Goal: Participate in discussion: Engage in conversation with other users on a specific topic

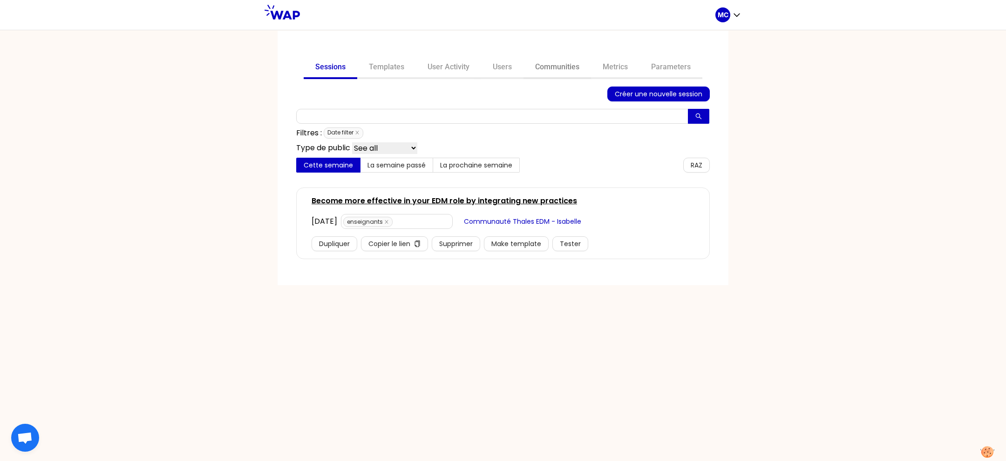
click at [567, 61] on link "Communities" at bounding box center [557, 68] width 68 height 22
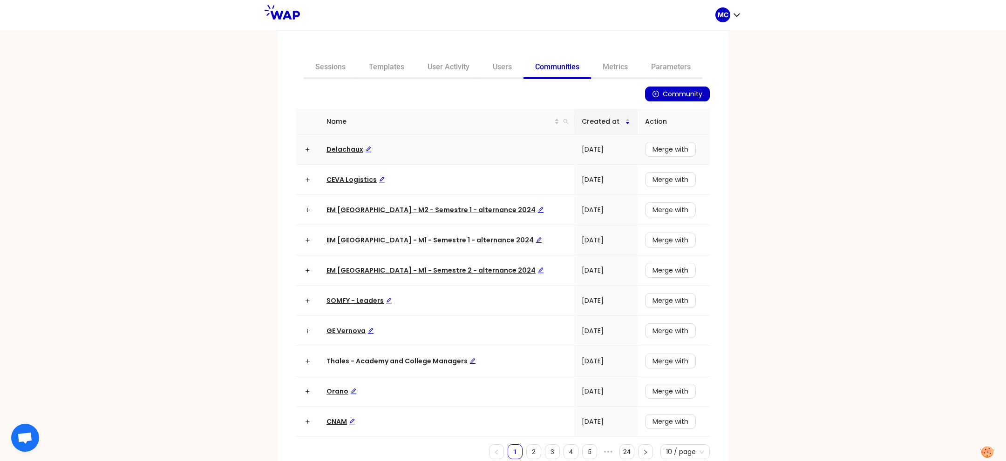
click at [344, 147] on span "Delachaux" at bounding box center [348, 149] width 45 height 9
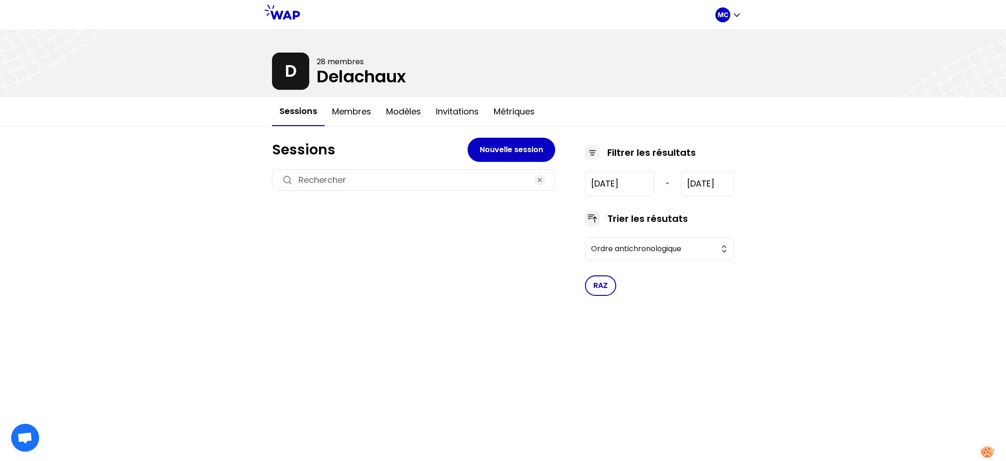
type input "2025-7-8"
click at [221, 248] on div "MC D 28 membres Delachaux Sessions Membres Modèles Invitations Métriques Sessio…" at bounding box center [503, 230] width 1006 height 461
click at [403, 230] on h3 "Identify and value all the ways we learn at work" at bounding box center [398, 235] width 228 height 13
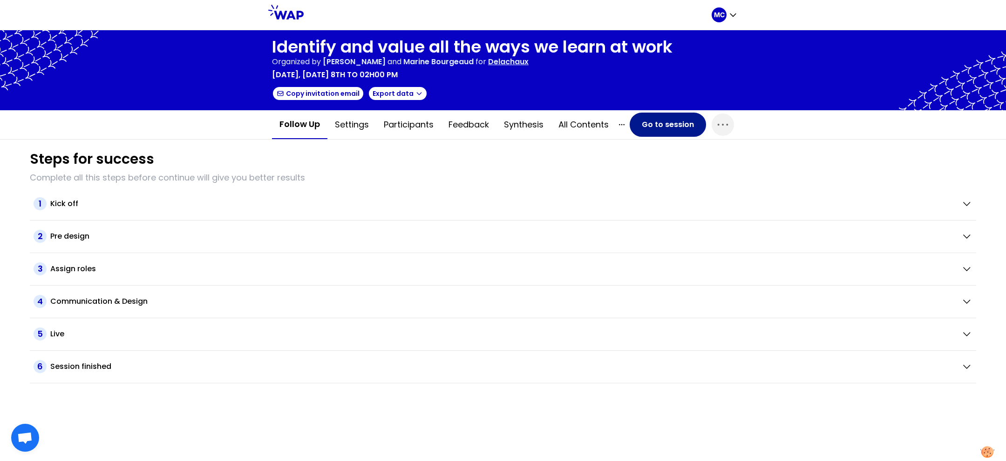
click at [655, 123] on button "Go to session" at bounding box center [667, 125] width 76 height 24
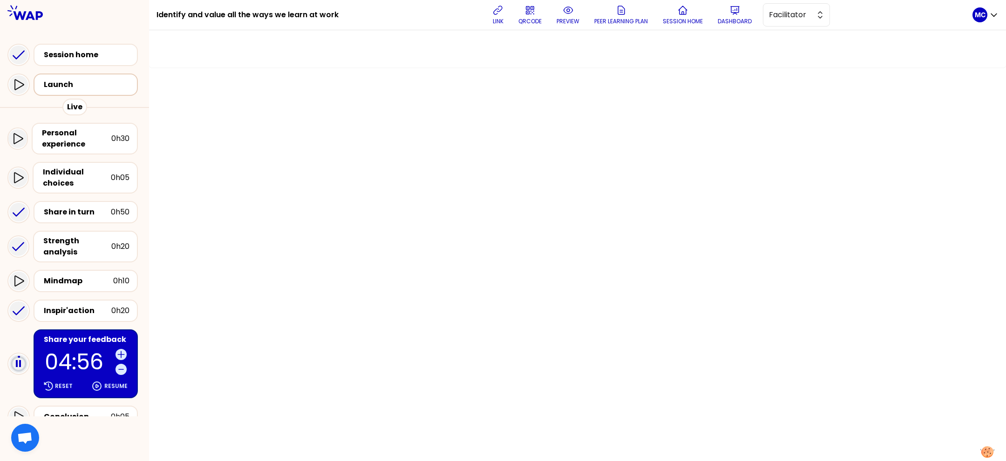
click at [76, 83] on div "Launch" at bounding box center [88, 84] width 89 height 11
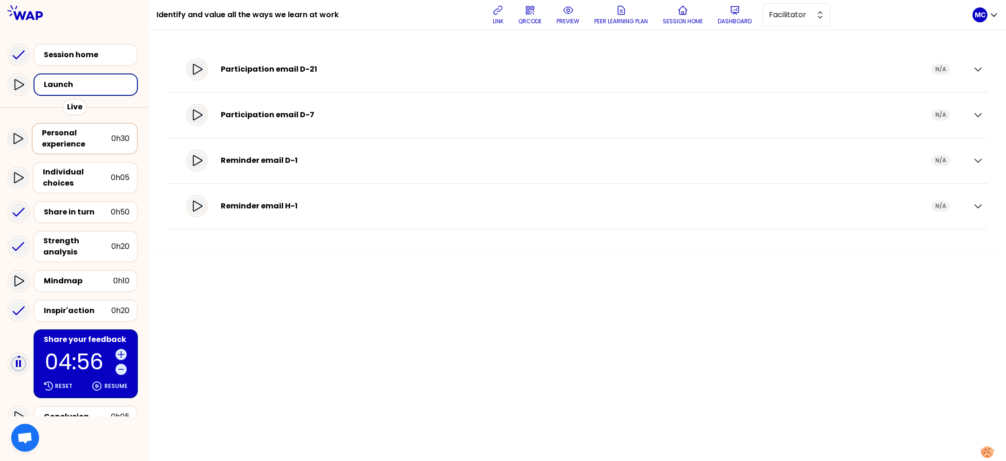
click at [75, 132] on div "Personal experience" at bounding box center [76, 139] width 69 height 22
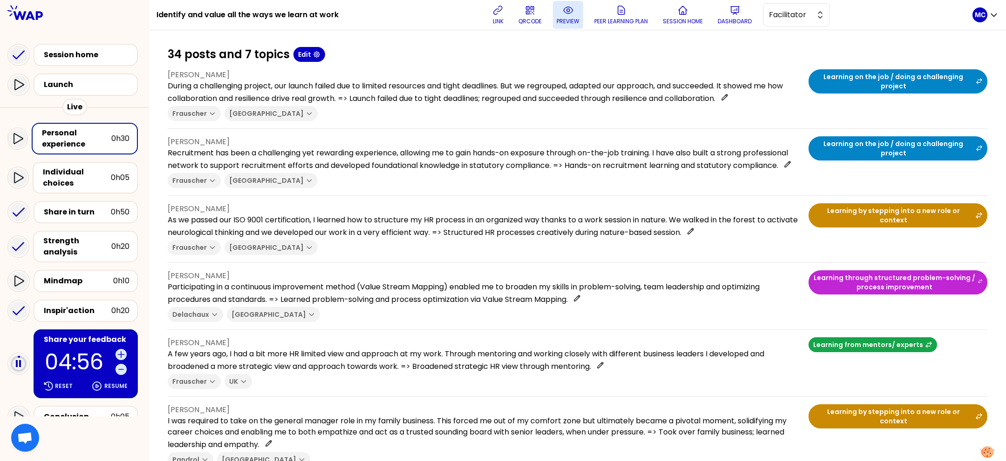
click at [570, 14] on icon at bounding box center [567, 10] width 11 height 11
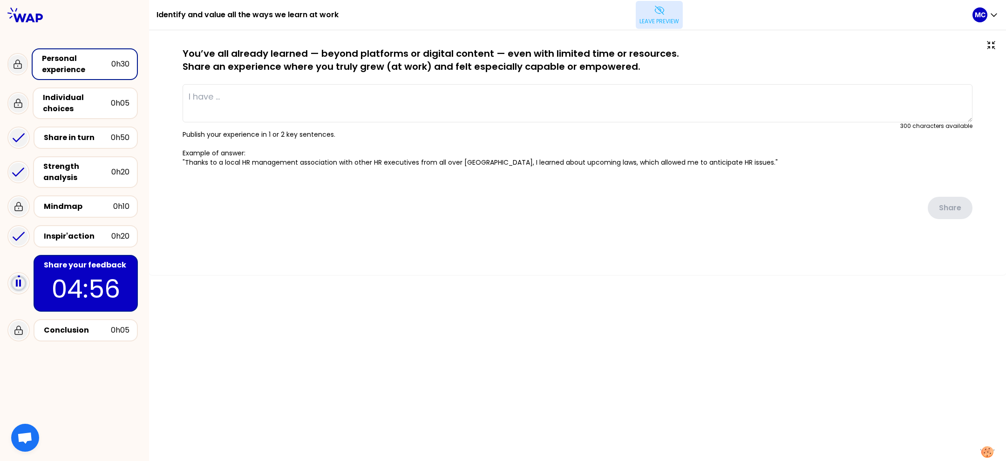
type textarea "During a challenging project, our launch failed due to limited resources and ti…"
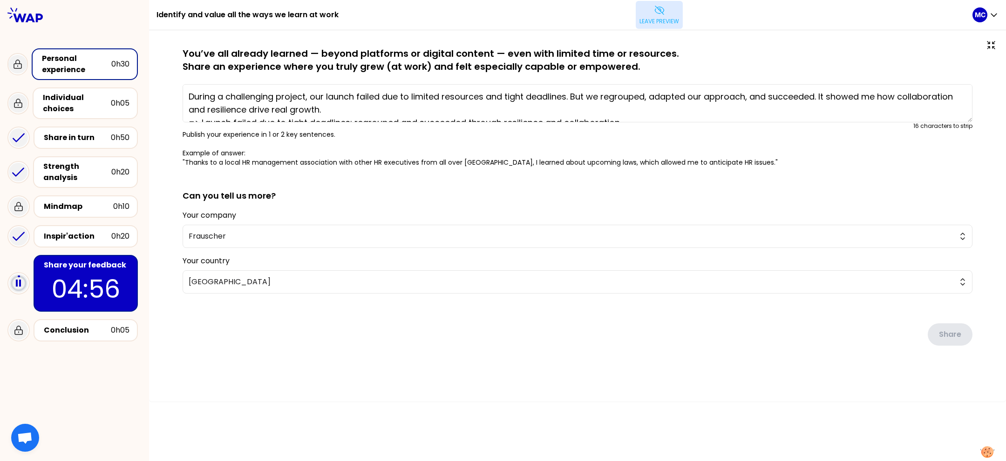
click at [346, 2] on div "Leave preview" at bounding box center [659, 15] width 626 height 28
drag, startPoint x: 372, startPoint y: 11, endPoint x: 155, endPoint y: 14, distance: 217.4
click at [155, 14] on div "Identify and value all the ways we learn at work Leave preview MC" at bounding box center [577, 15] width 857 height 30
click at [96, 98] on div "Individual choices" at bounding box center [77, 103] width 68 height 22
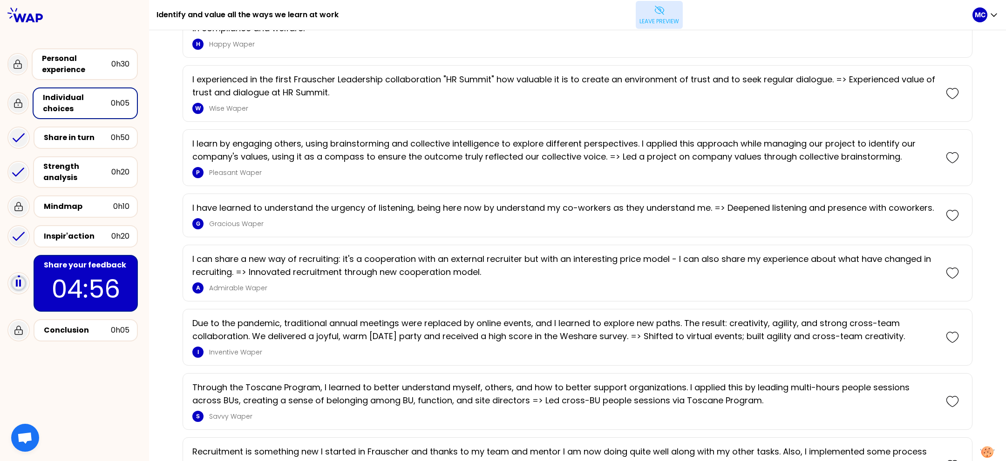
scroll to position [190, 0]
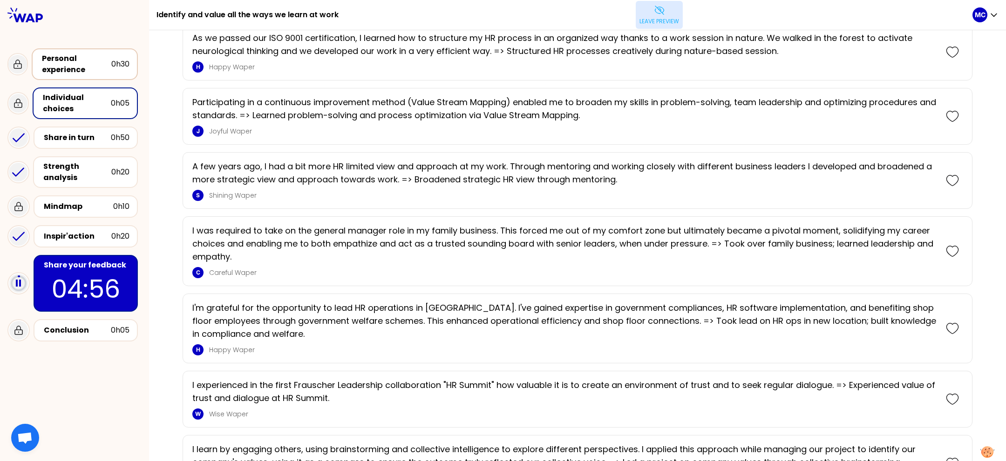
click at [88, 64] on div "Personal experience" at bounding box center [76, 64] width 69 height 22
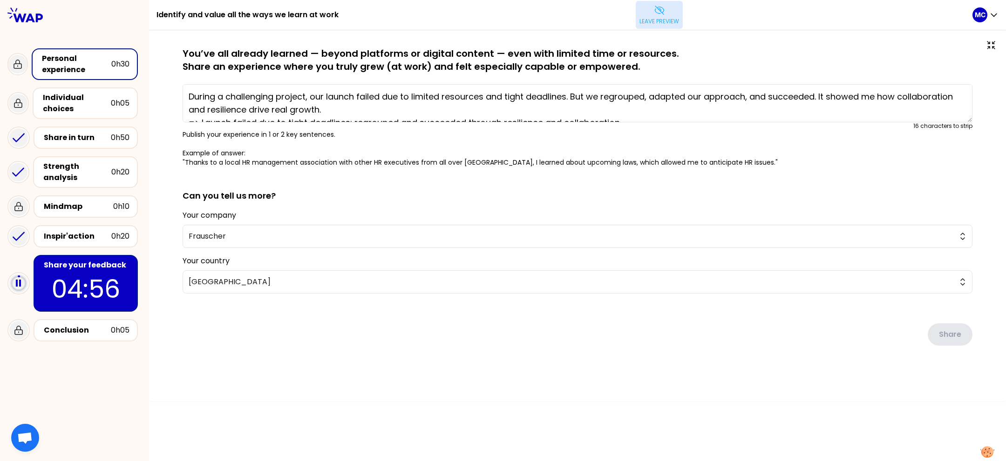
click at [665, 20] on p "Leave preview" at bounding box center [659, 21] width 40 height 7
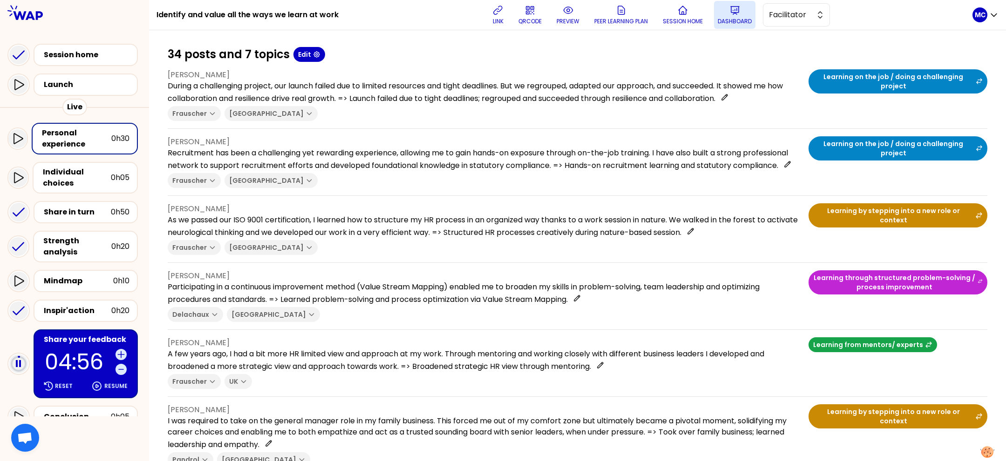
click at [733, 20] on p "Dashboard" at bounding box center [734, 21] width 34 height 7
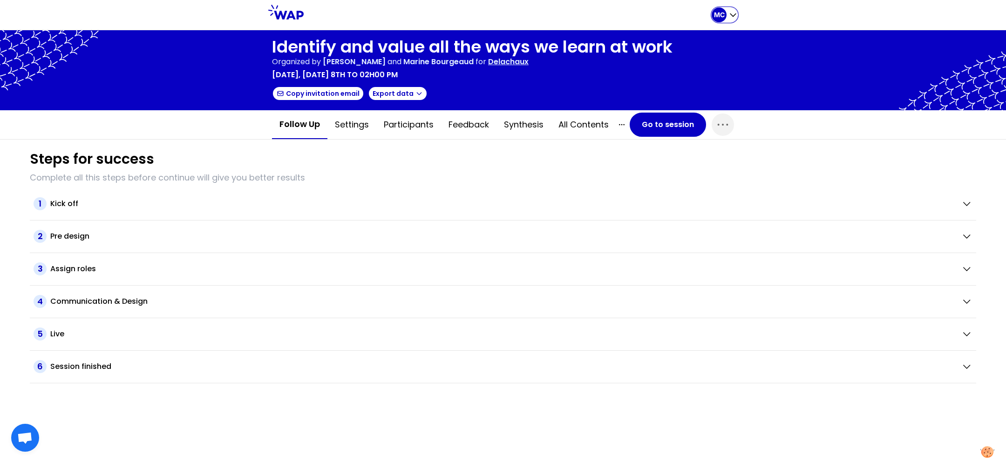
click at [716, 18] on p "MC" at bounding box center [719, 14] width 11 height 9
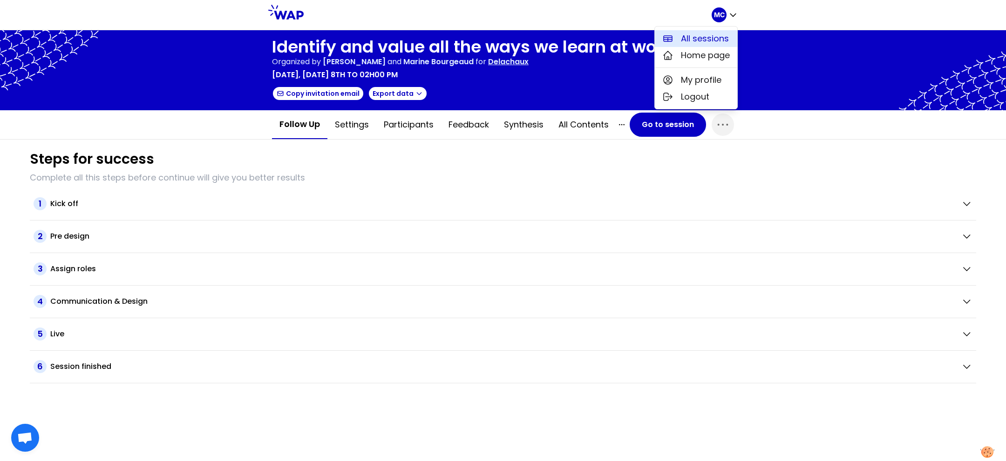
click at [716, 37] on span "All sessions" at bounding box center [705, 38] width 48 height 13
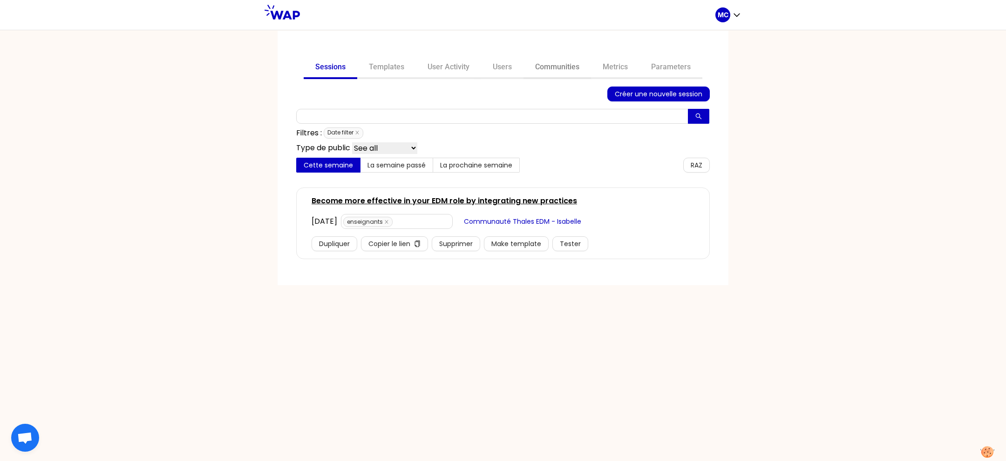
click at [552, 61] on link "Communities" at bounding box center [557, 68] width 68 height 22
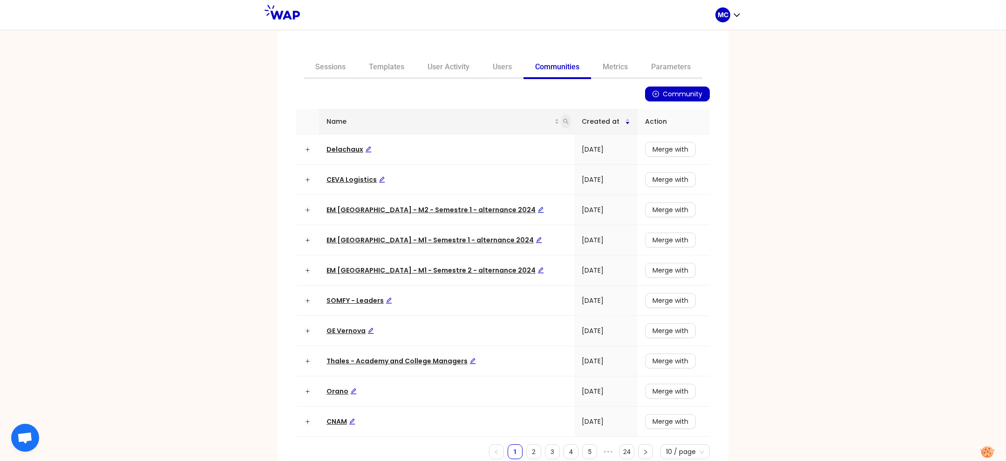
click at [561, 126] on span at bounding box center [565, 122] width 9 height 14
type input "somfy"
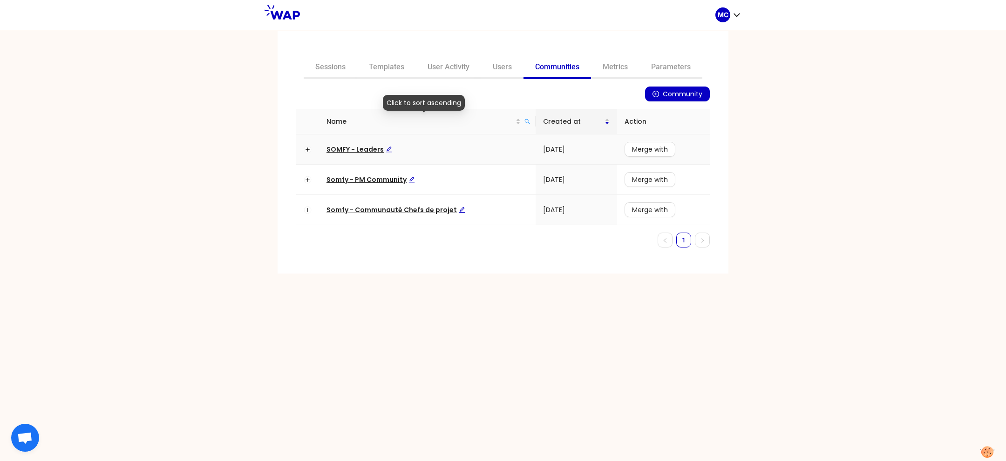
click at [364, 147] on span "SOMFY - Leaders" at bounding box center [359, 149] width 66 height 9
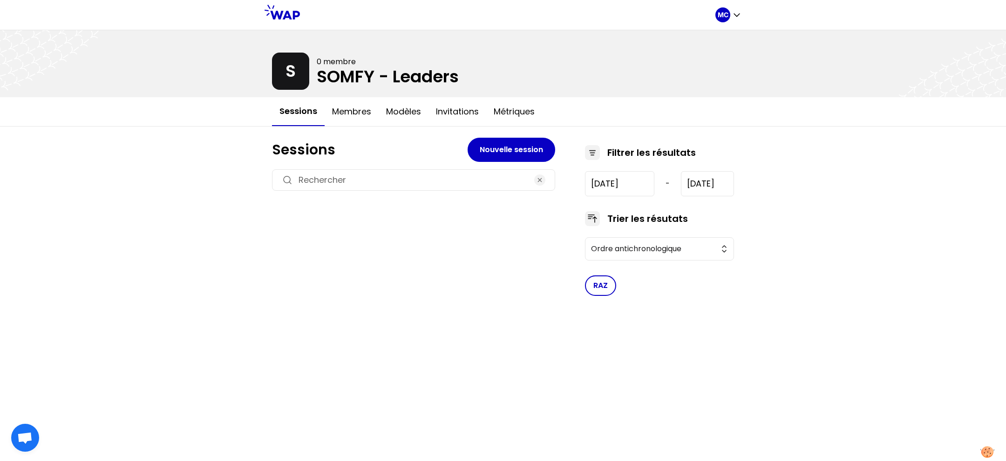
type input "2024-7-17"
type input "2025-9-23"
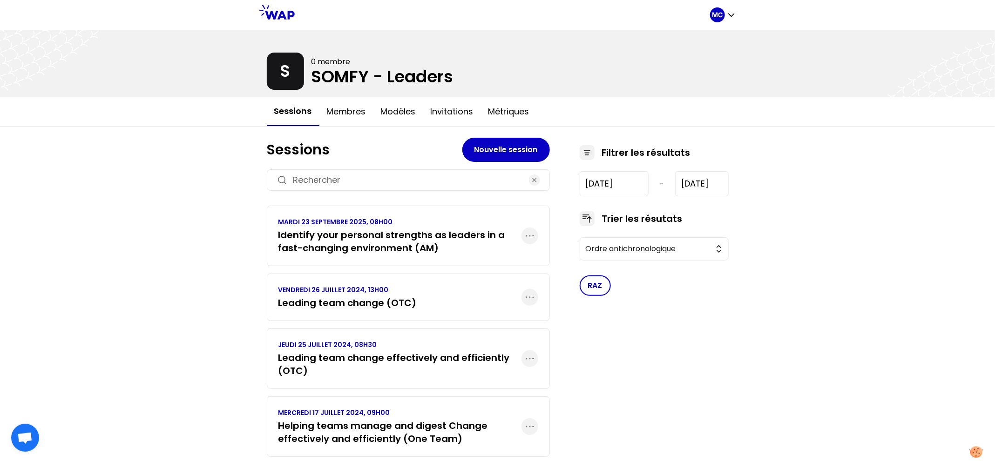
click at [233, 258] on div "MC S 0 membre SOMFY - Leaders Sessions Membres Modèles Invitations Métriques Se…" at bounding box center [497, 243] width 995 height 487
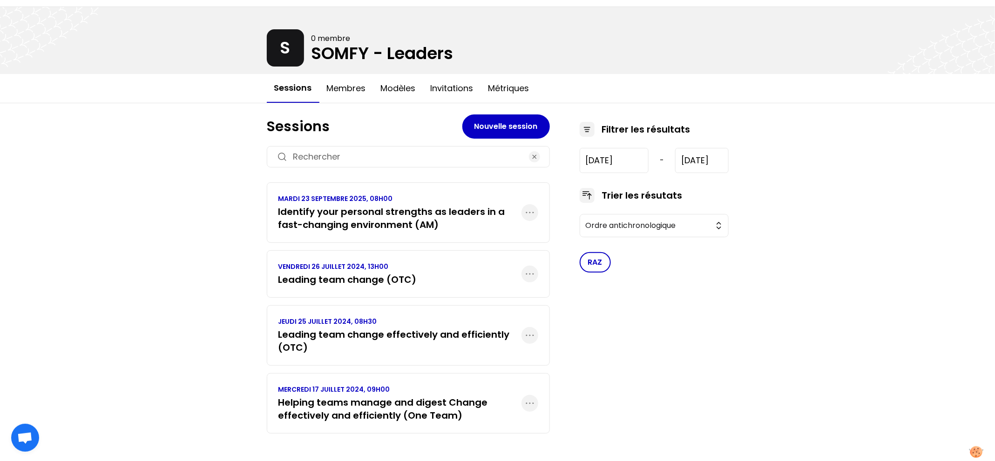
click at [360, 412] on h3 "Helping teams manage and digest Change effectively and efficiently (One Team)" at bounding box center [399, 409] width 243 height 26
click at [190, 296] on div "MC S 0 membre SOMFY - Leaders Sessions Membres Modèles Invitations Métriques Se…" at bounding box center [497, 220] width 995 height 487
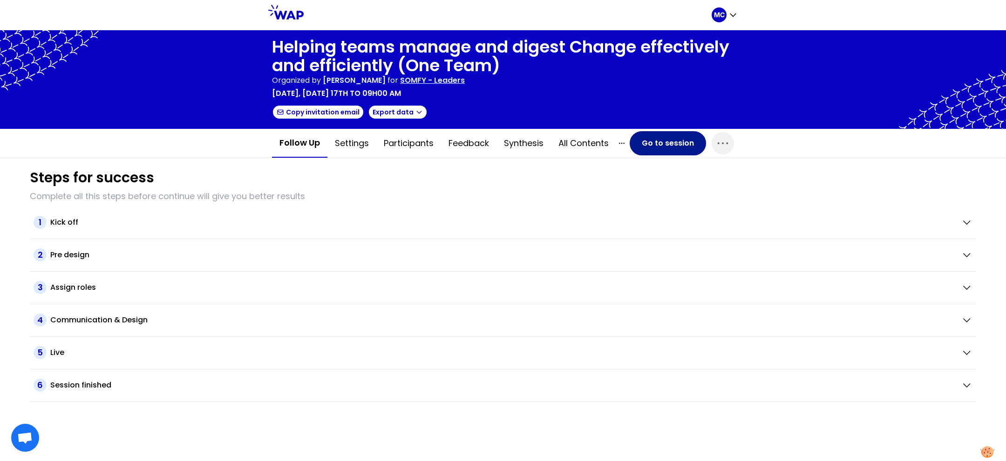
click at [661, 142] on button "Go to session" at bounding box center [667, 143] width 76 height 24
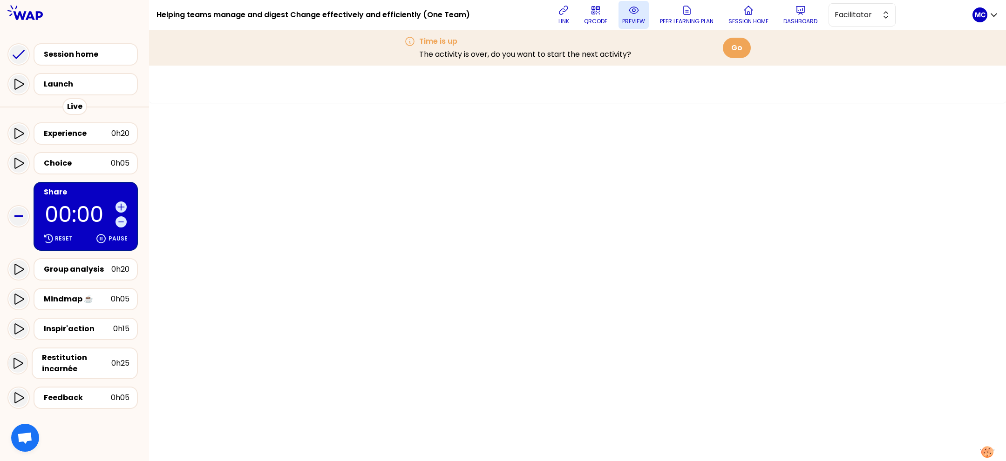
click at [644, 9] on button "preview" at bounding box center [633, 15] width 30 height 28
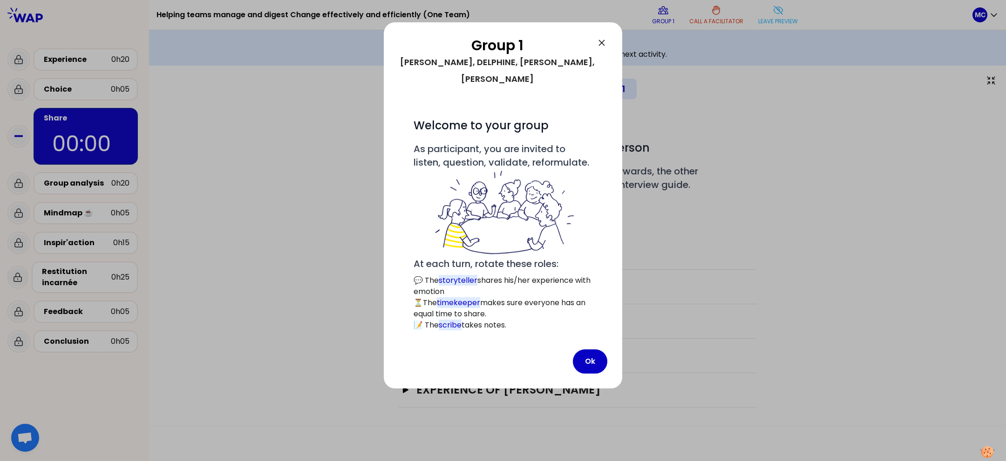
click at [602, 45] on icon at bounding box center [601, 42] width 11 height 11
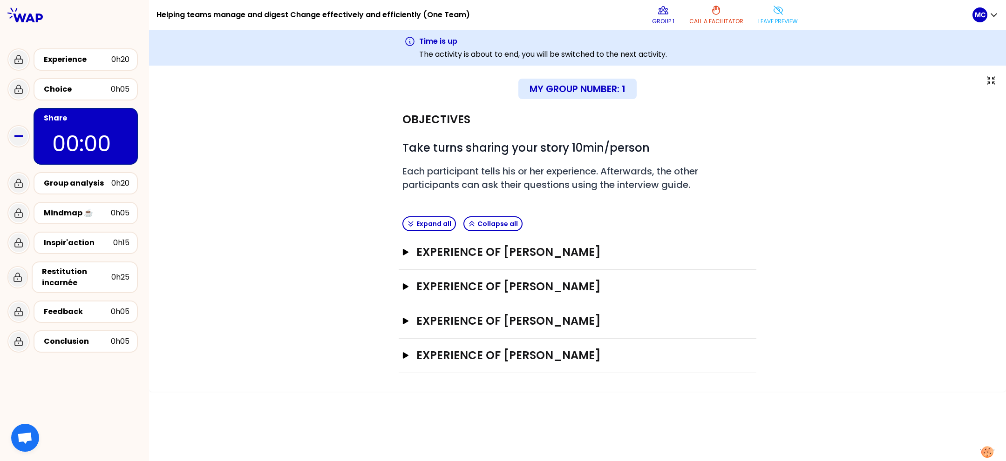
click at [88, 46] on div "Experience 0h20" at bounding box center [74, 60] width 134 height 30
click at [88, 58] on div "Experience" at bounding box center [78, 59] width 68 height 11
